Goal: Check status: Check status

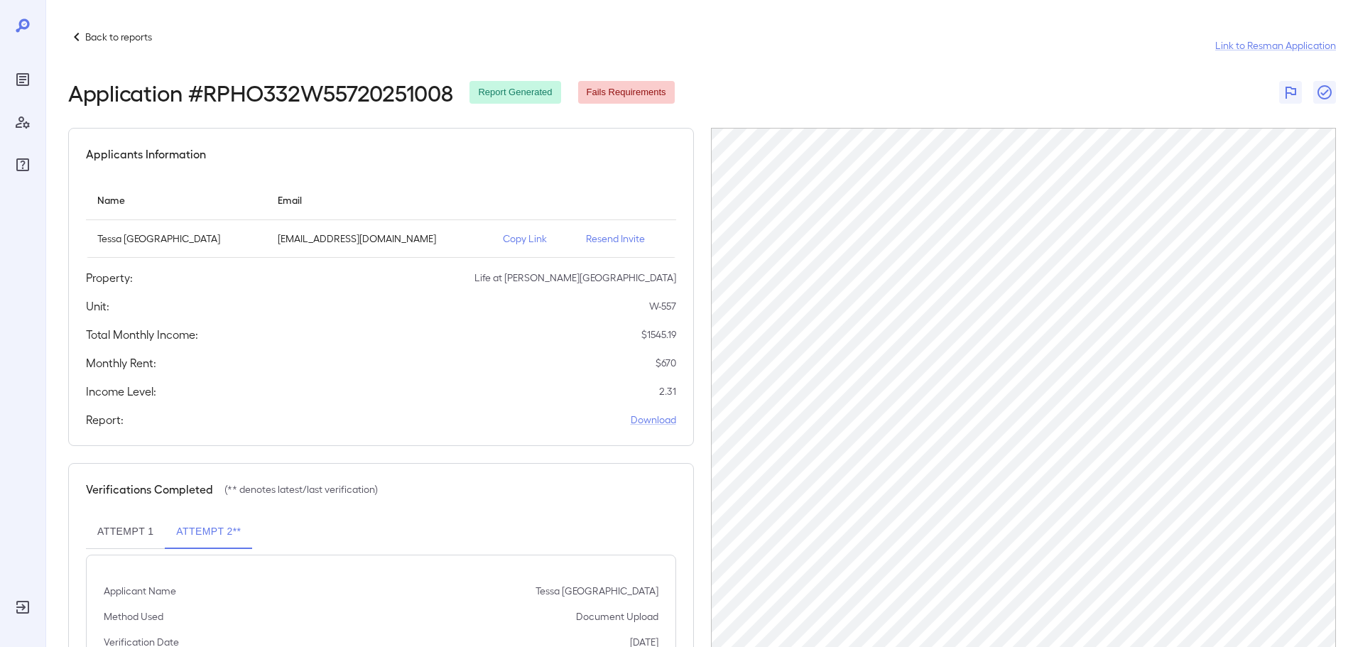
click at [103, 41] on p "Back to reports" at bounding box center [118, 37] width 67 height 14
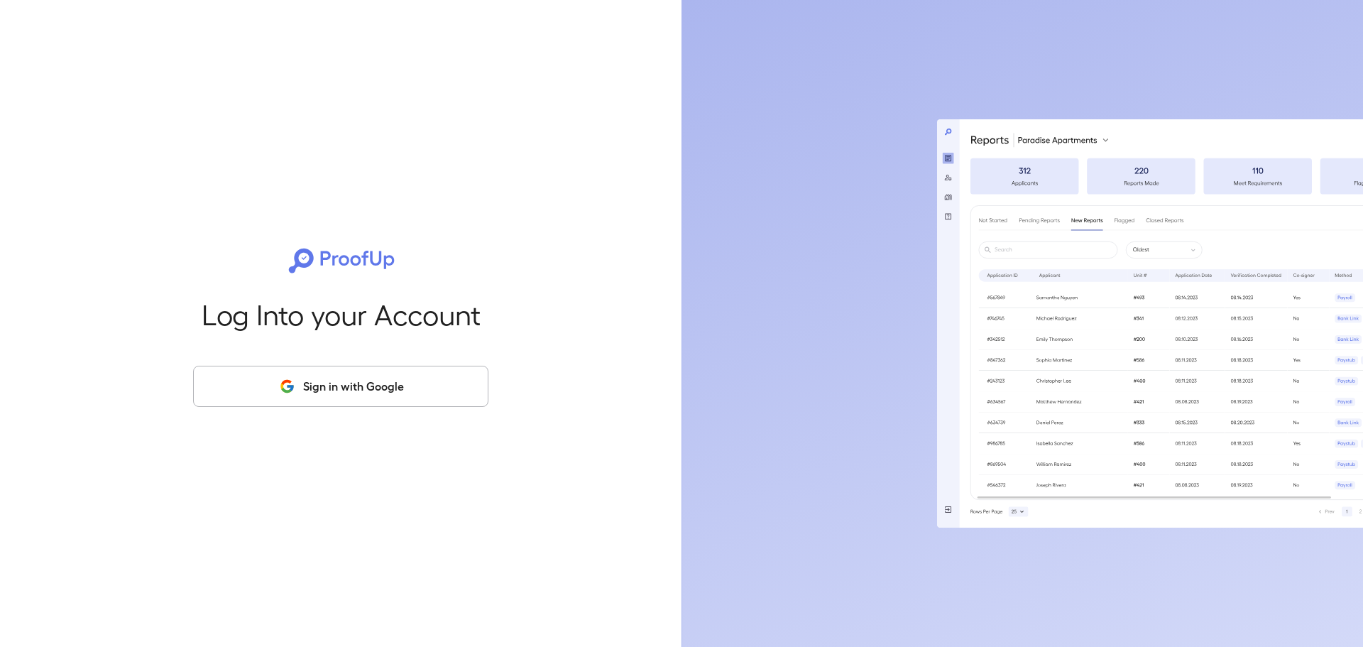
click at [192, 280] on div "Log Into your Account Sign in with Google" at bounding box center [341, 323] width 636 height 647
click at [259, 378] on button "Sign in with Google" at bounding box center [340, 386] width 295 height 41
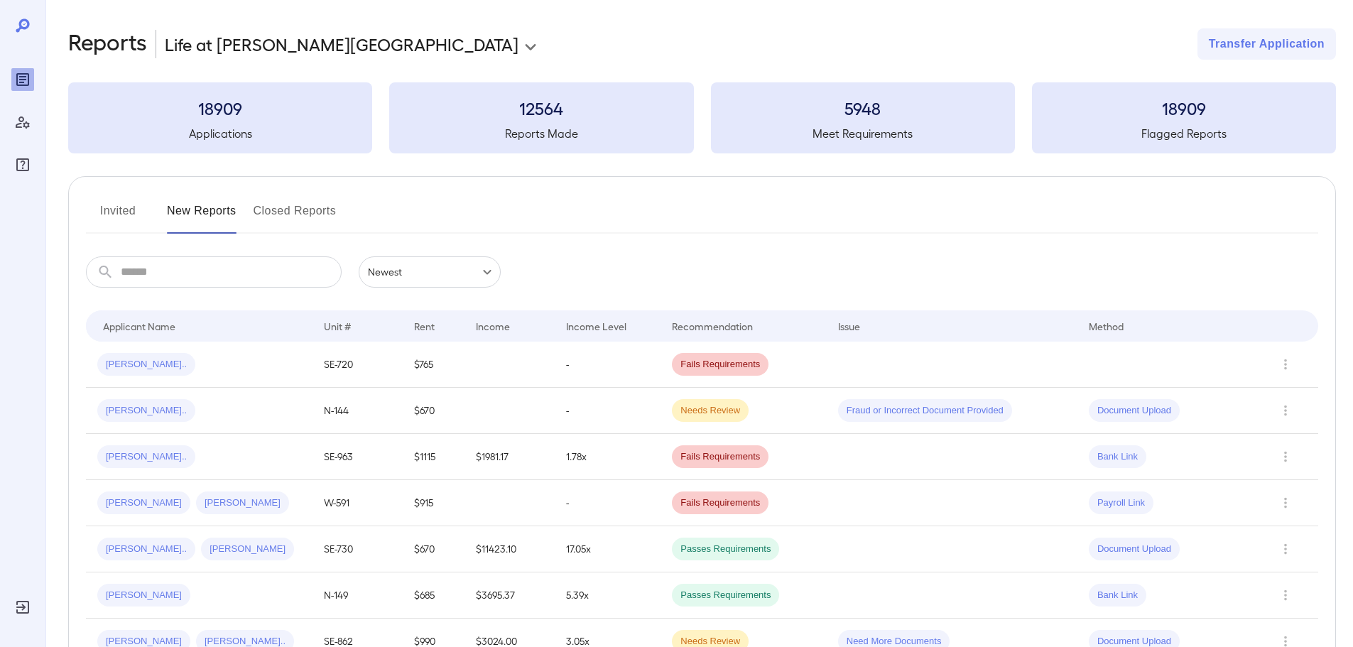
click at [251, 261] on input "text" at bounding box center [231, 271] width 221 height 31
click at [664, 373] on td "Fails Requirements" at bounding box center [742, 365] width 165 height 46
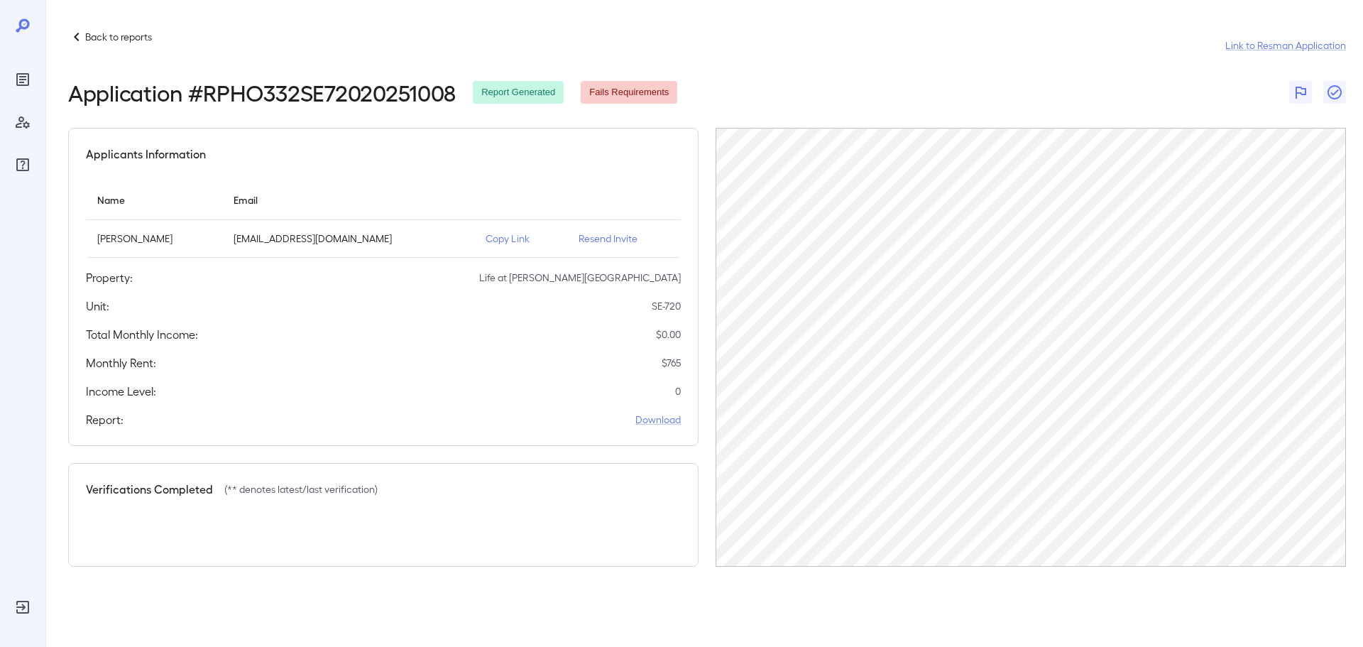
click at [108, 34] on p "Back to reports" at bounding box center [118, 37] width 67 height 14
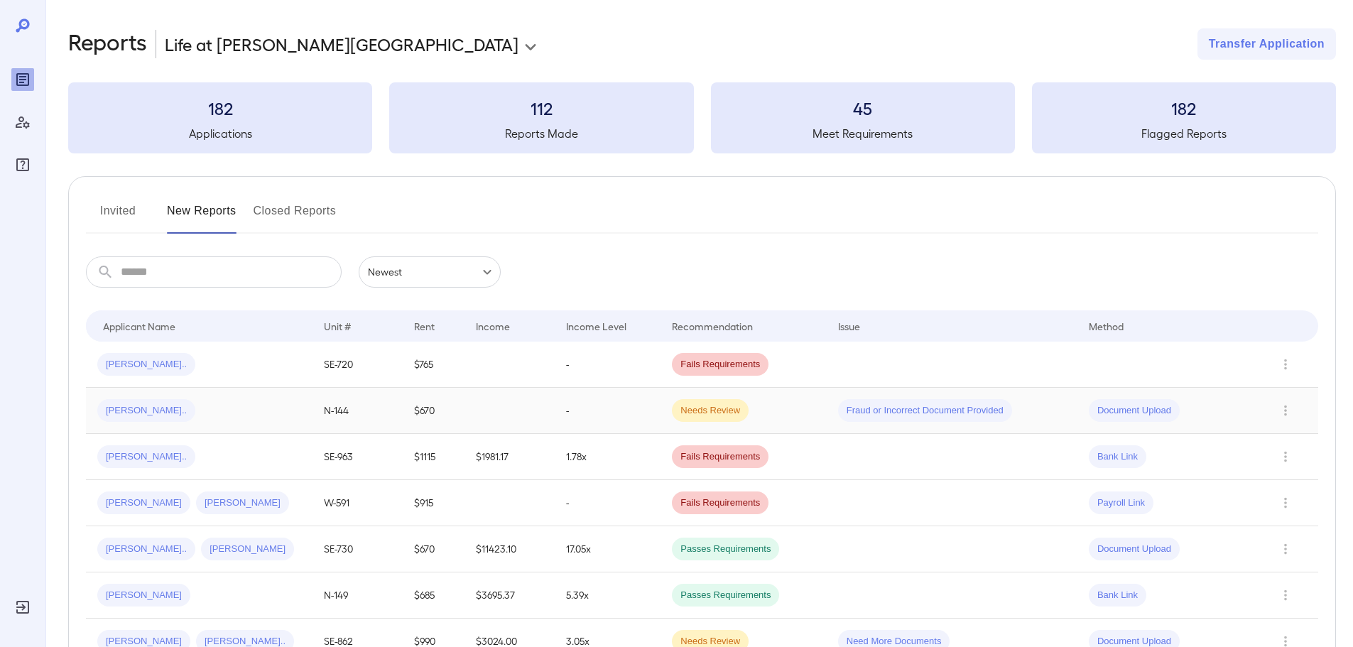
click at [234, 421] on div "[PERSON_NAME].." at bounding box center [199, 410] width 204 height 23
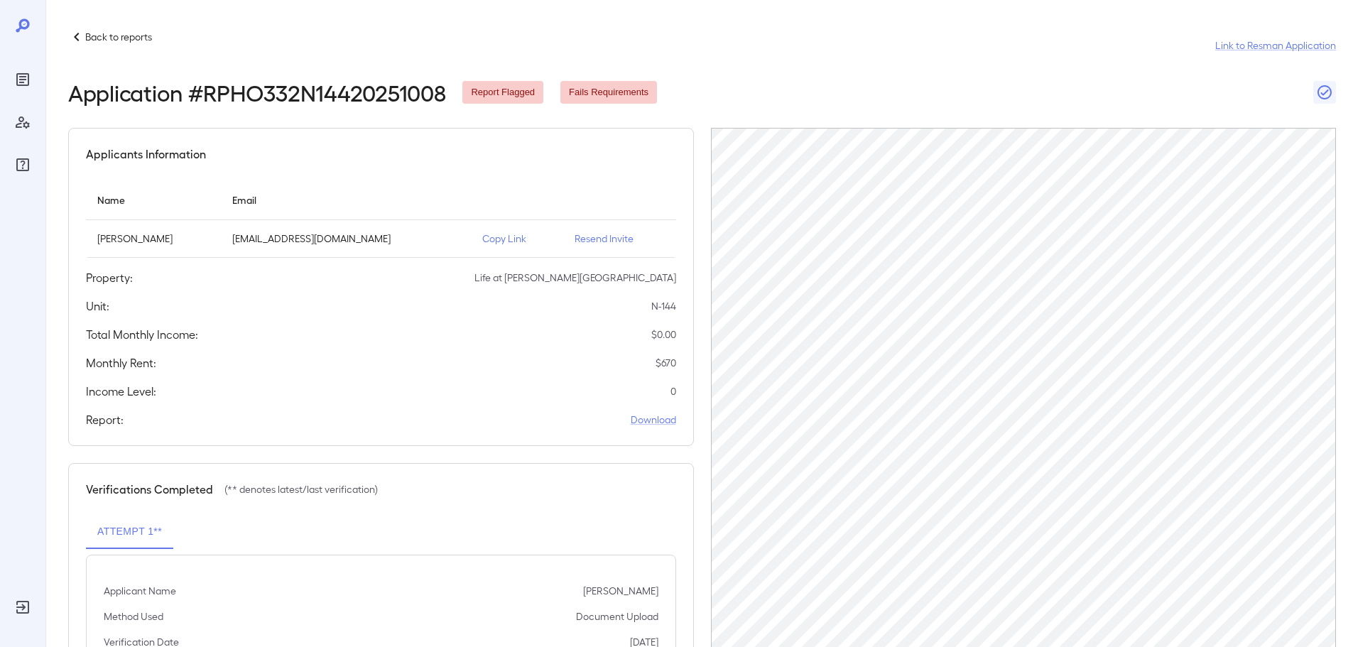
click at [138, 35] on p "Back to reports" at bounding box center [118, 37] width 67 height 14
